Goal: Navigation & Orientation: Find specific page/section

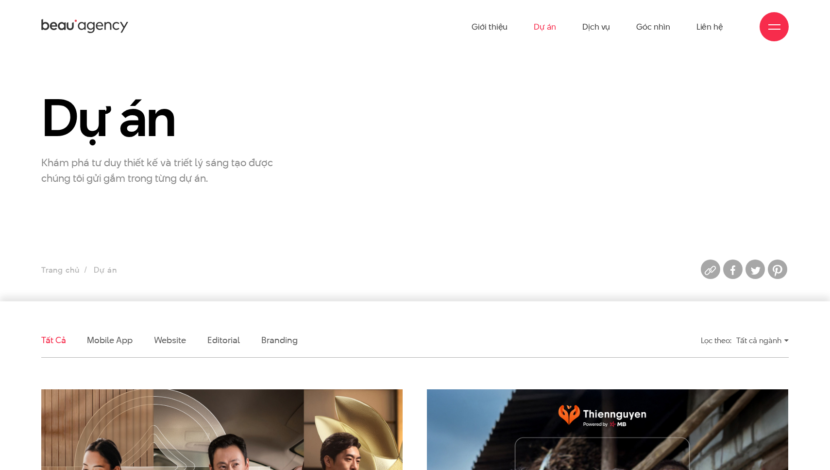
scroll to position [353, 0]
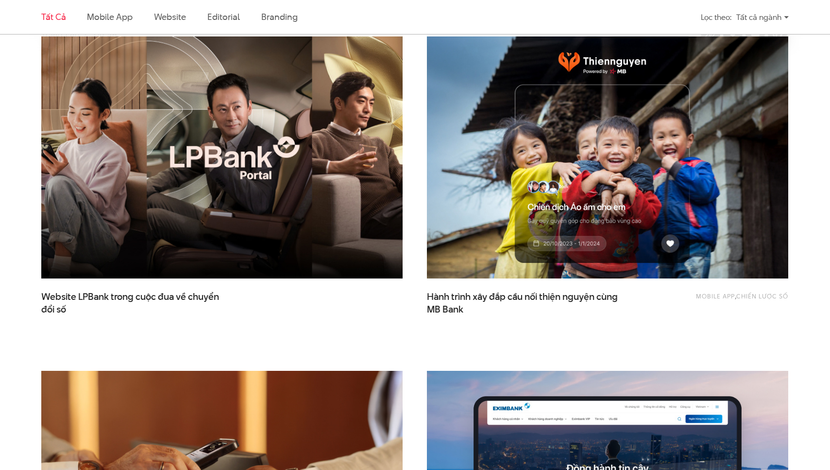
click at [274, 187] on img at bounding box center [221, 157] width 397 height 266
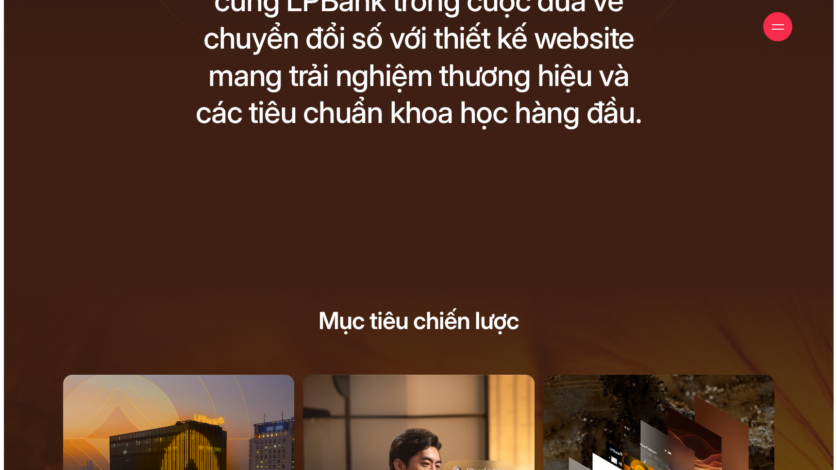
scroll to position [116, 0]
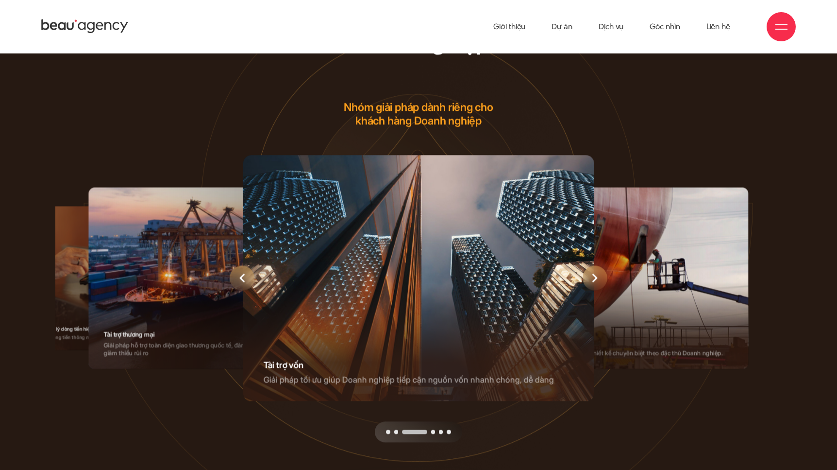
click at [245, 273] on div "Previous slide" at bounding box center [242, 278] width 25 height 25
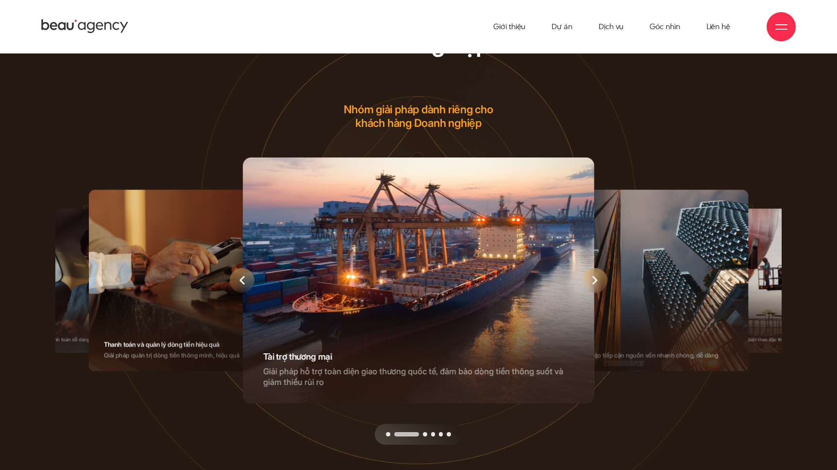
click at [247, 277] on div "Previous slide" at bounding box center [242, 280] width 25 height 25
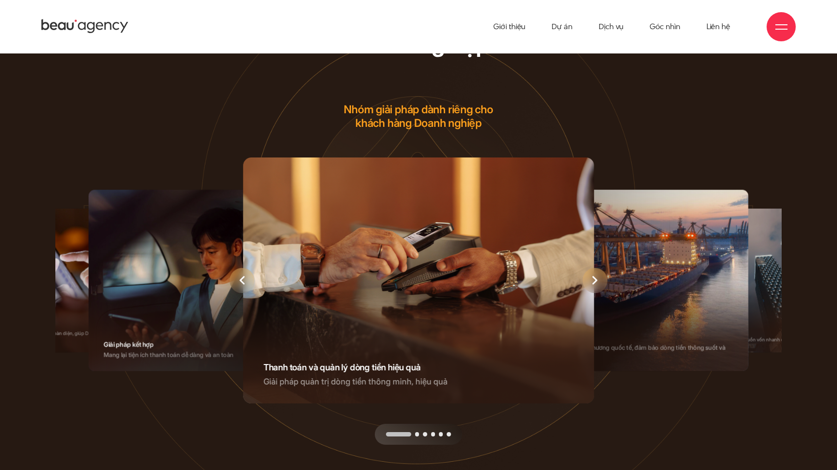
click at [600, 285] on div "Next slide" at bounding box center [595, 280] width 25 height 25
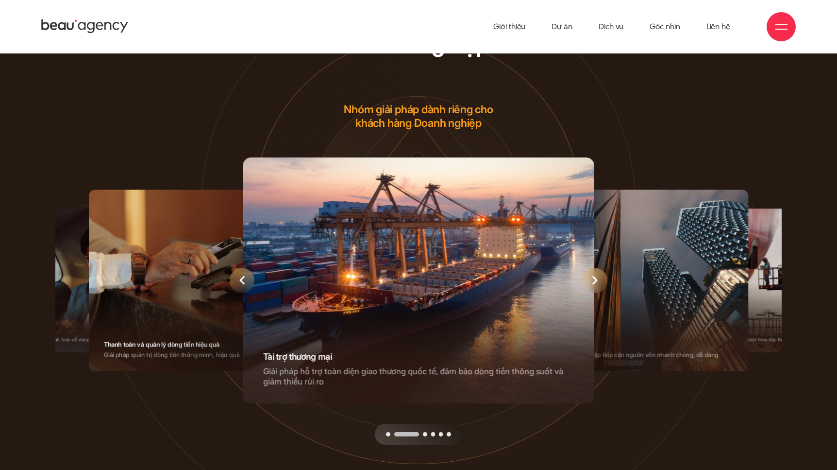
click at [596, 284] on icon "Next slide" at bounding box center [595, 280] width 5 height 9
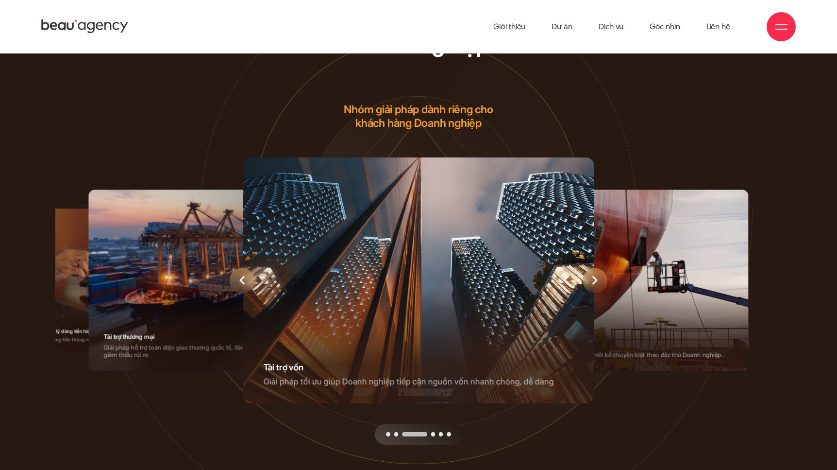
click at [596, 284] on icon "Next slide" at bounding box center [595, 280] width 5 height 9
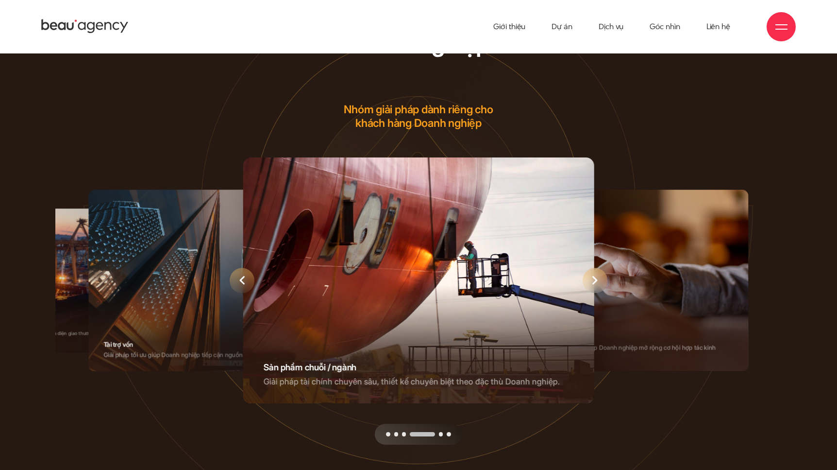
click at [596, 284] on icon "Next slide" at bounding box center [595, 280] width 5 height 9
